Goal: Information Seeking & Learning: Learn about a topic

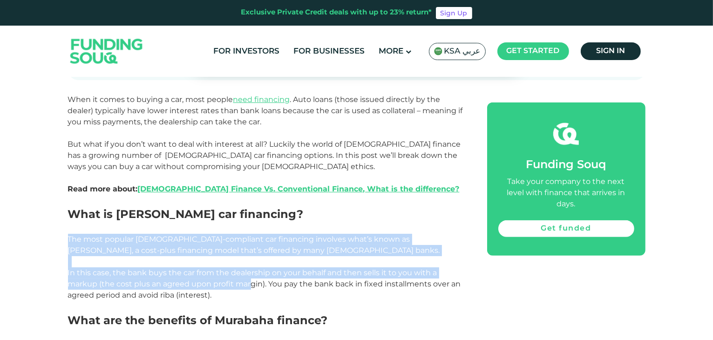
click at [134, 287] on span "In this case, the bank buys the car from the dealership on your behalf and then…" at bounding box center [264, 283] width 393 height 31
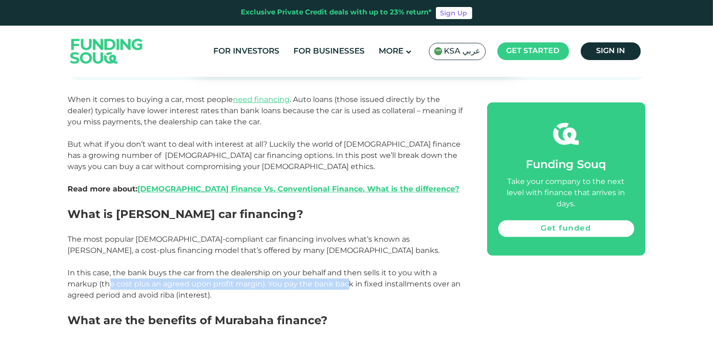
drag, startPoint x: 110, startPoint y: 284, endPoint x: 348, endPoint y: 287, distance: 237.6
click at [348, 287] on span "In this case, the bank buys the car from the dealership on your behalf and then…" at bounding box center [264, 283] width 393 height 31
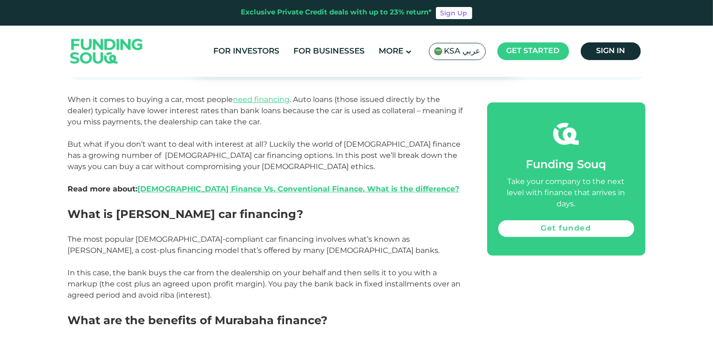
click at [350, 295] on p "In this case, the bank buys the car from the dealership on your behalf and then…" at bounding box center [267, 284] width 398 height 34
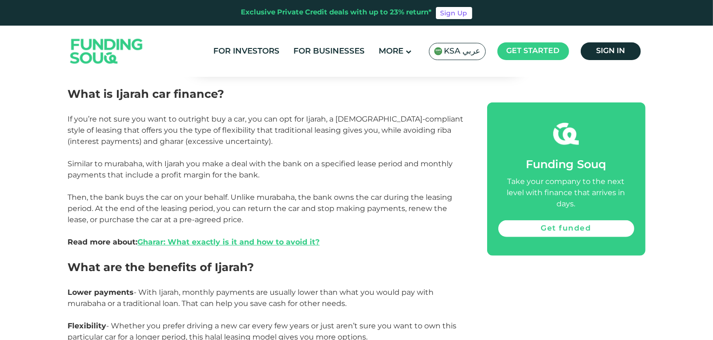
scroll to position [885, 0]
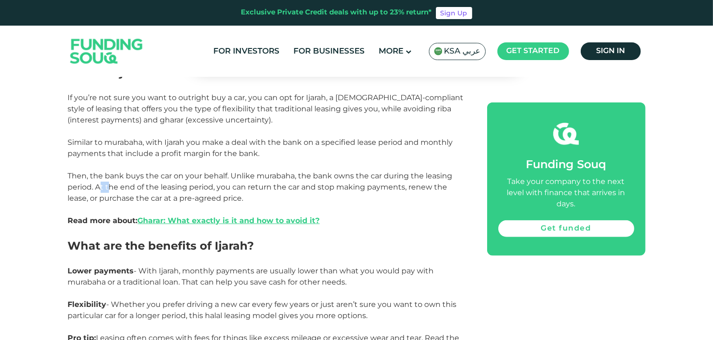
drag, startPoint x: 99, startPoint y: 191, endPoint x: 186, endPoint y: 198, distance: 87.4
click at [138, 194] on span "Then, the bank buys the car on your behalf. Unlike murabaha, the bank owns the …" at bounding box center [260, 198] width 385 height 54
click at [251, 205] on p "Then, the bank buys the car on your behalf. Unlike murabaha, the bank owns the …" at bounding box center [267, 199] width 398 height 56
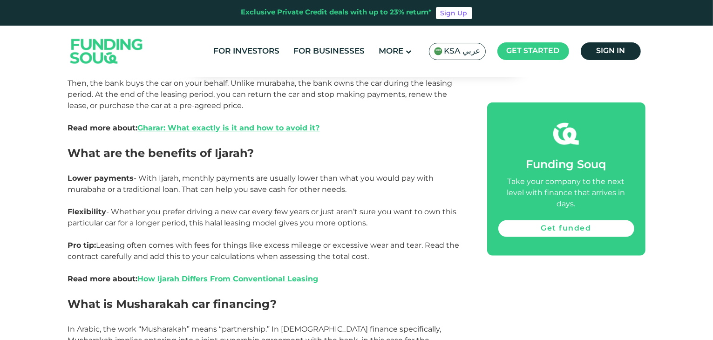
scroll to position [978, 0]
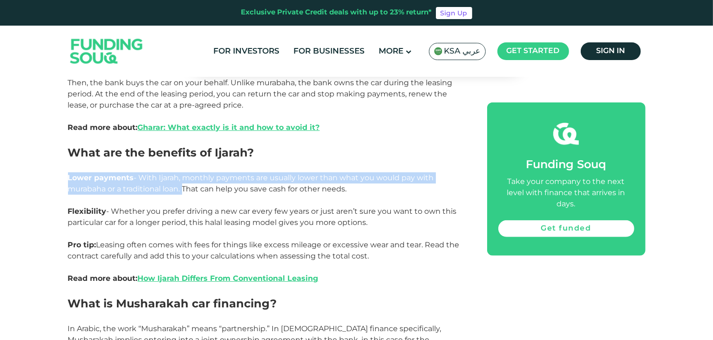
drag, startPoint x: 67, startPoint y: 176, endPoint x: 186, endPoint y: 193, distance: 121.0
click at [186, 193] on div "Home Blog Shariah Compliance 1" at bounding box center [356, 210] width 713 height 2211
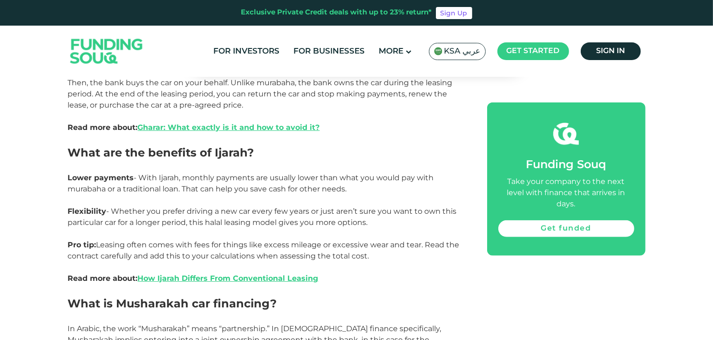
click at [143, 212] on span "- Whether you prefer driving a new car every few years or just aren’t sure you …" at bounding box center [262, 217] width 389 height 20
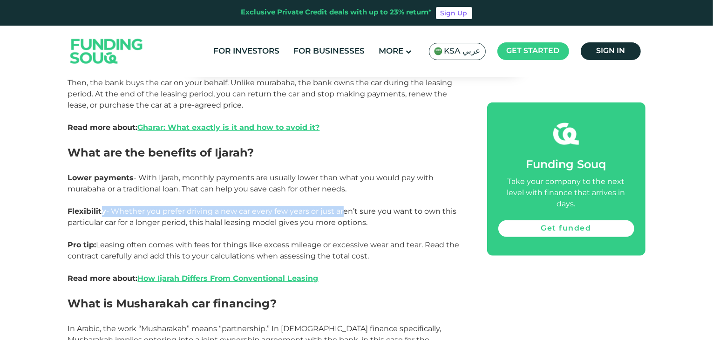
drag, startPoint x: 134, startPoint y: 207, endPoint x: 345, endPoint y: 215, distance: 211.2
click at [345, 215] on p "Flexibility - Whether you prefer driving a new car every few years or just aren…" at bounding box center [267, 217] width 398 height 22
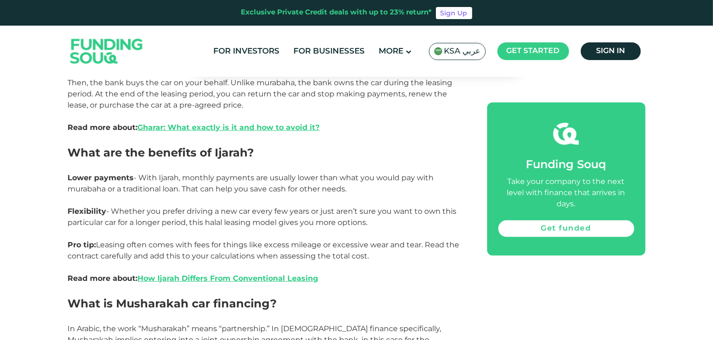
click at [347, 219] on span "- Whether you prefer driving a new car every few years or just aren’t sure you …" at bounding box center [262, 217] width 389 height 20
drag, startPoint x: 378, startPoint y: 222, endPoint x: 246, endPoint y: 224, distance: 132.3
click at [254, 224] on p "Flexibility - Whether you prefer driving a new car every few years or just aren…" at bounding box center [267, 217] width 398 height 22
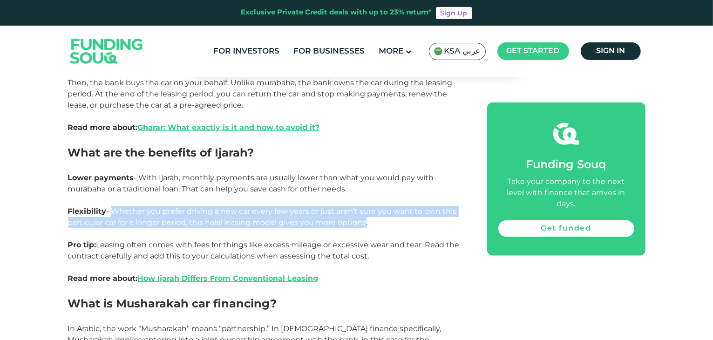
drag, startPoint x: 114, startPoint y: 212, endPoint x: 369, endPoint y: 219, distance: 255.4
click at [369, 219] on span "- Whether you prefer driving a new car every few years or just aren’t sure you …" at bounding box center [262, 217] width 389 height 20
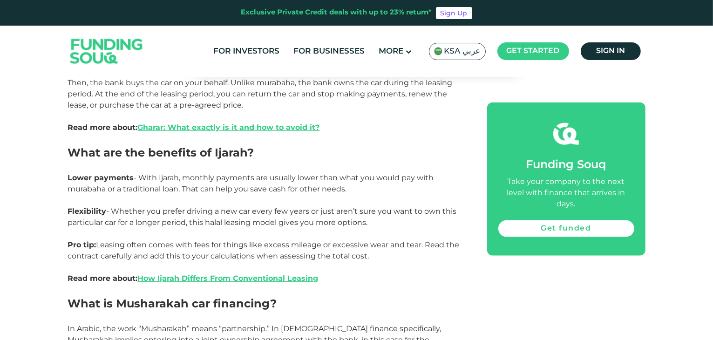
click at [363, 230] on p at bounding box center [267, 233] width 398 height 11
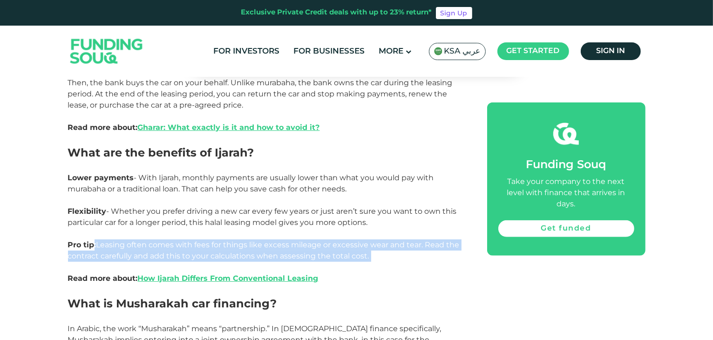
drag, startPoint x: 94, startPoint y: 248, endPoint x: 359, endPoint y: 261, distance: 265.4
click at [359, 261] on p "Pro tip: Leasing often comes with fees for things like excess mileage or excess…" at bounding box center [267, 261] width 398 height 45
click at [369, 261] on p "Pro tip: Leasing often comes with fees for things like excess mileage or excess…" at bounding box center [267, 261] width 398 height 45
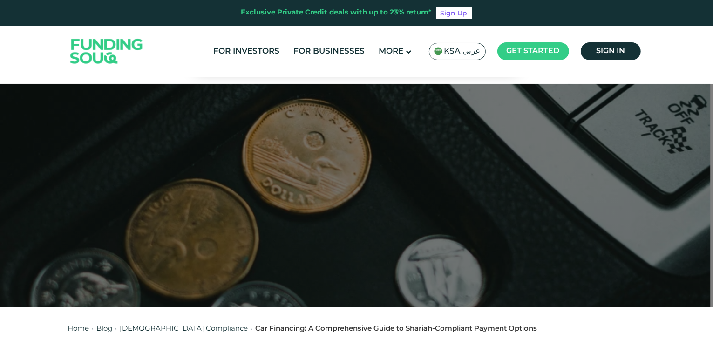
scroll to position [0, 0]
